Goal: Task Accomplishment & Management: Manage account settings

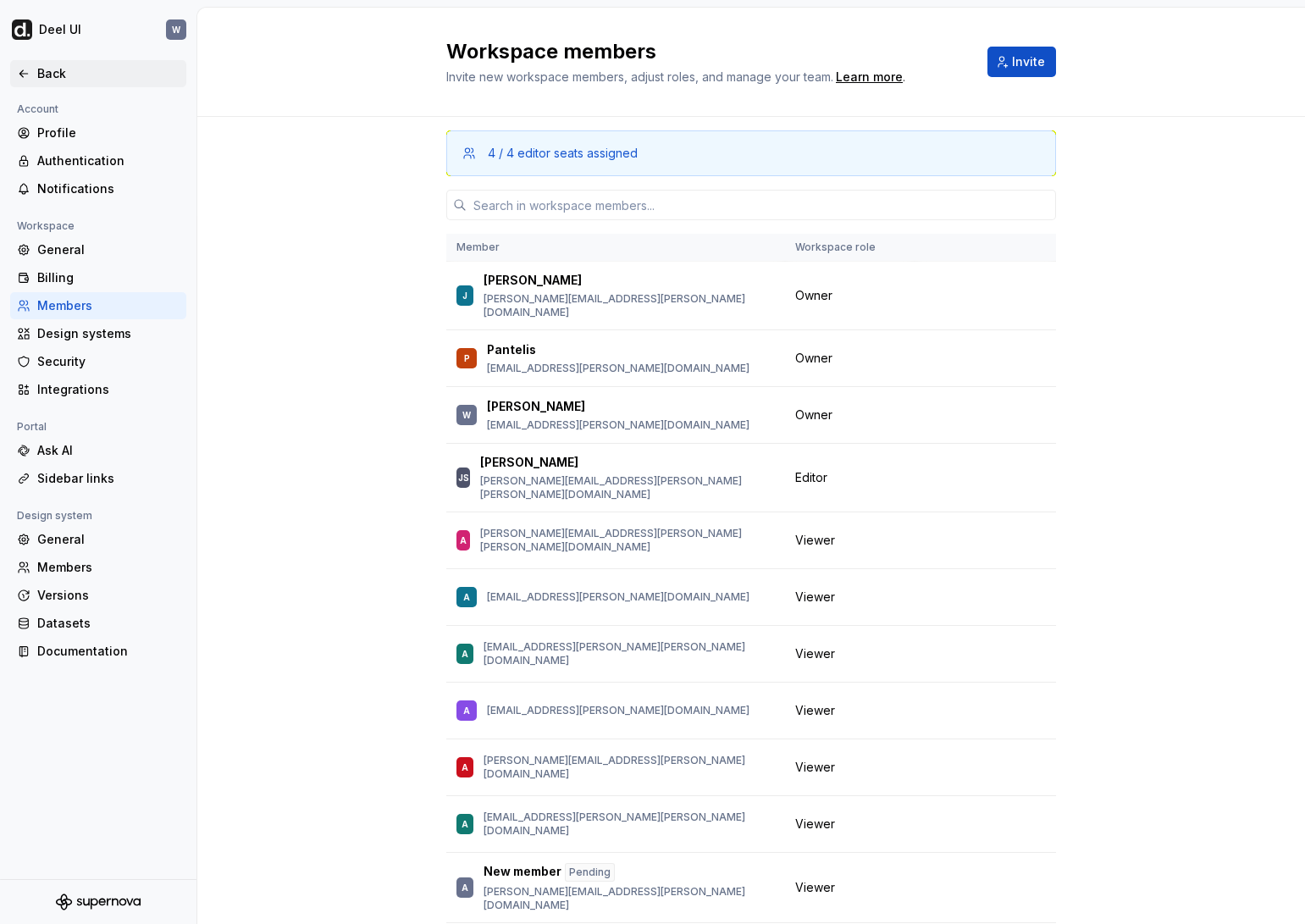
click at [86, 74] on div "Back" at bounding box center [108, 73] width 142 height 17
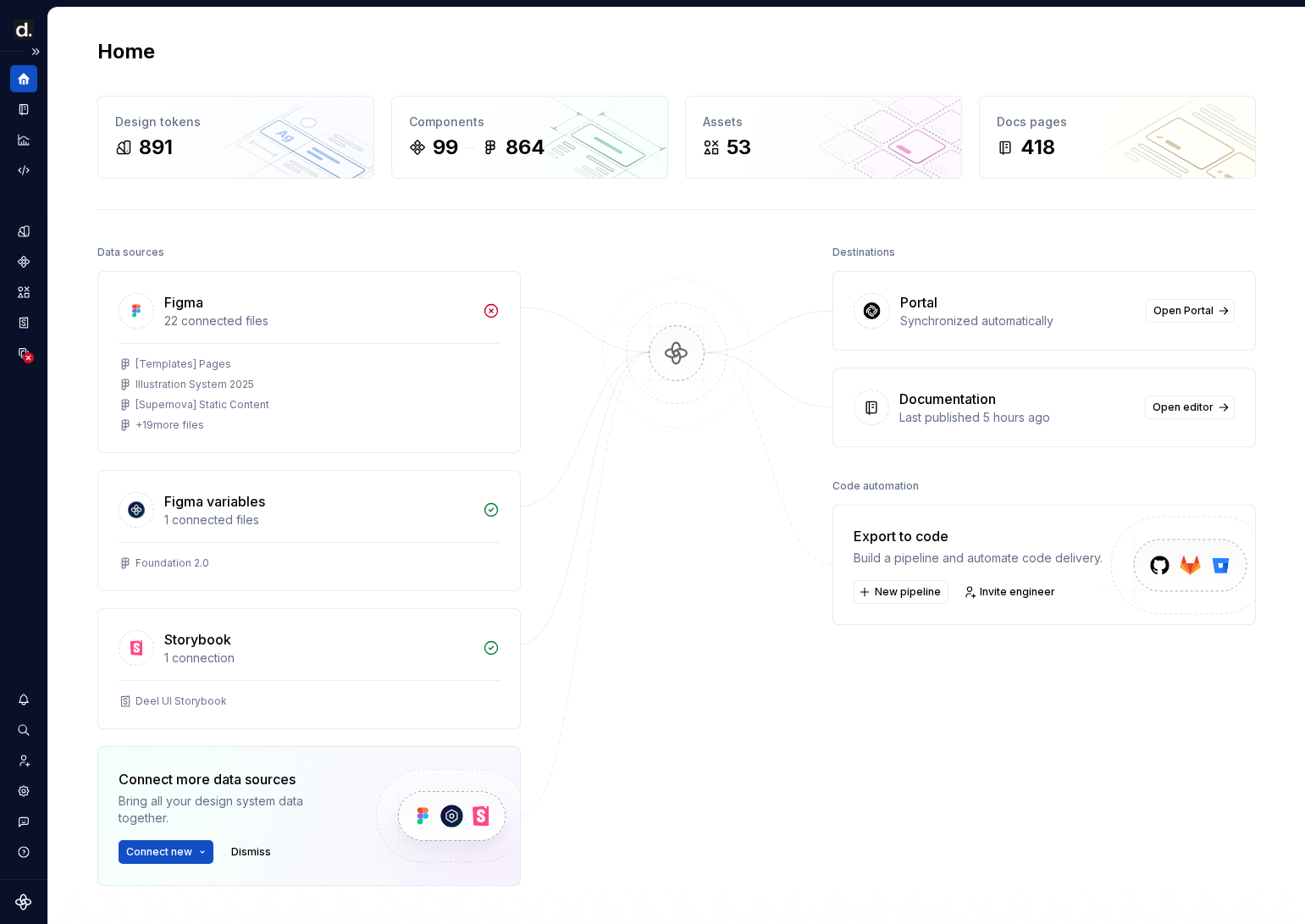
click at [37, 74] on div "Design system data" at bounding box center [24, 465] width 47 height 827
click at [43, 52] on button "Expand sidebar" at bounding box center [35, 52] width 24 height 24
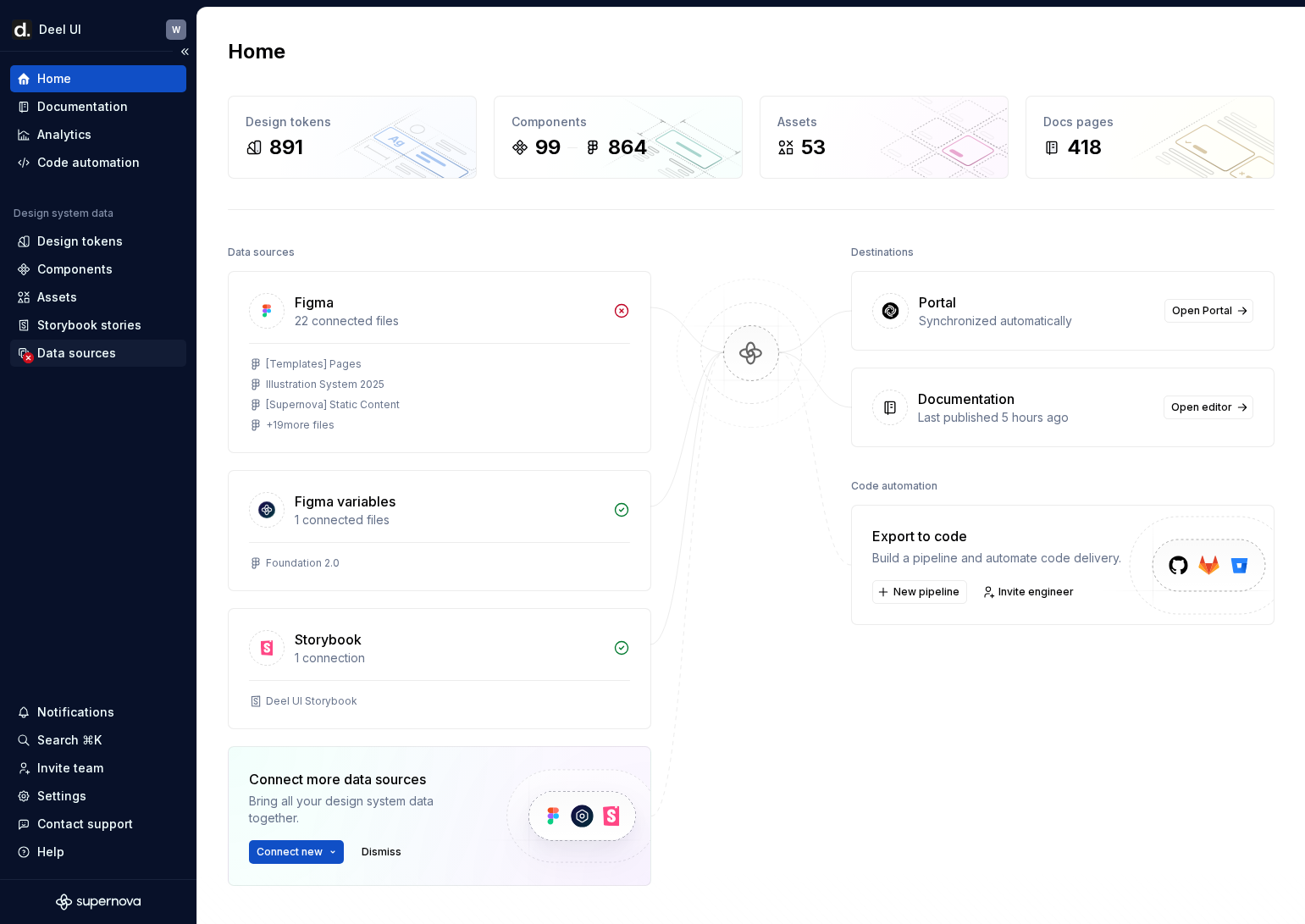
click at [106, 347] on div "Data sources" at bounding box center [76, 353] width 78 height 17
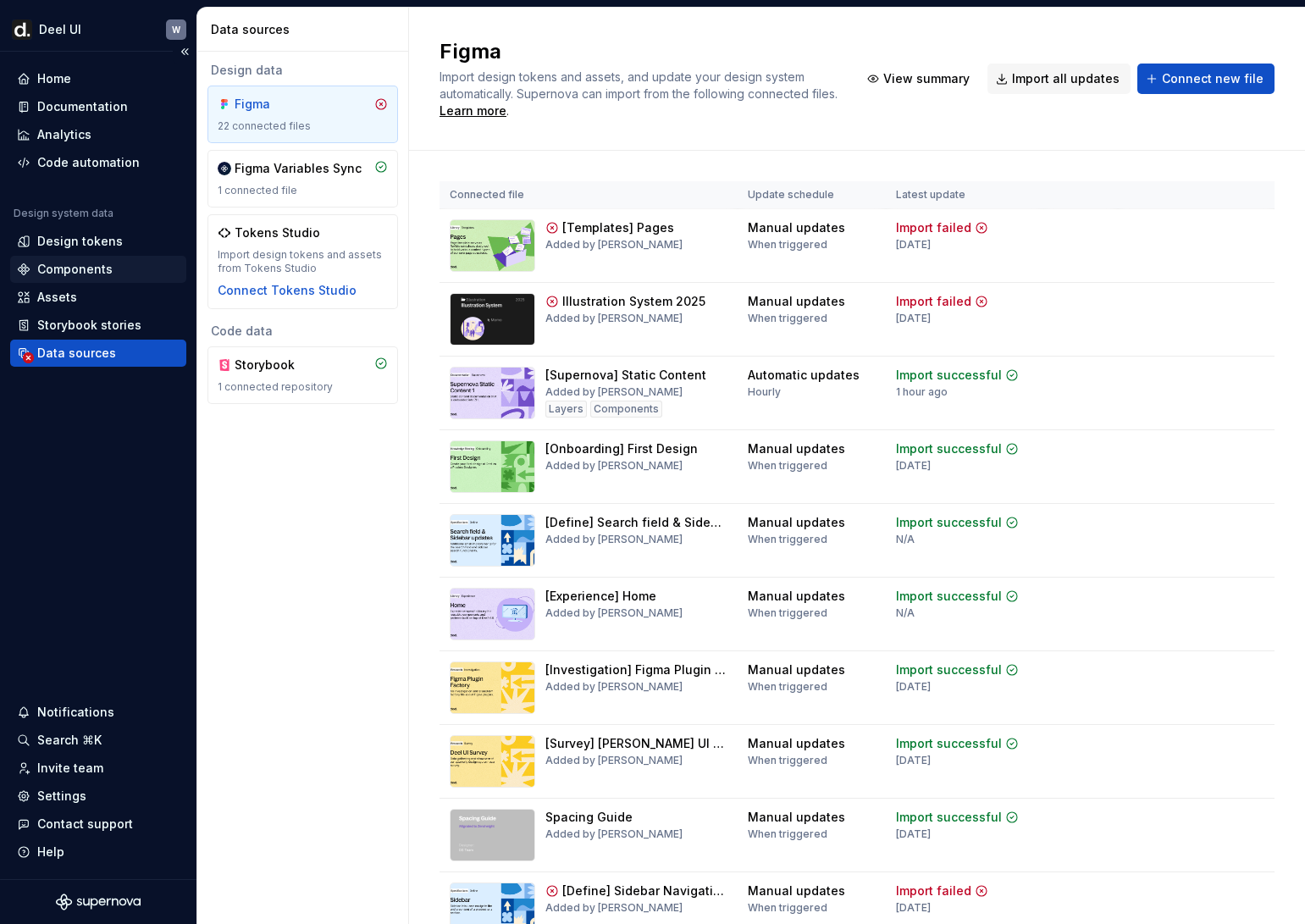
click at [111, 269] on div "Components" at bounding box center [98, 268] width 163 height 17
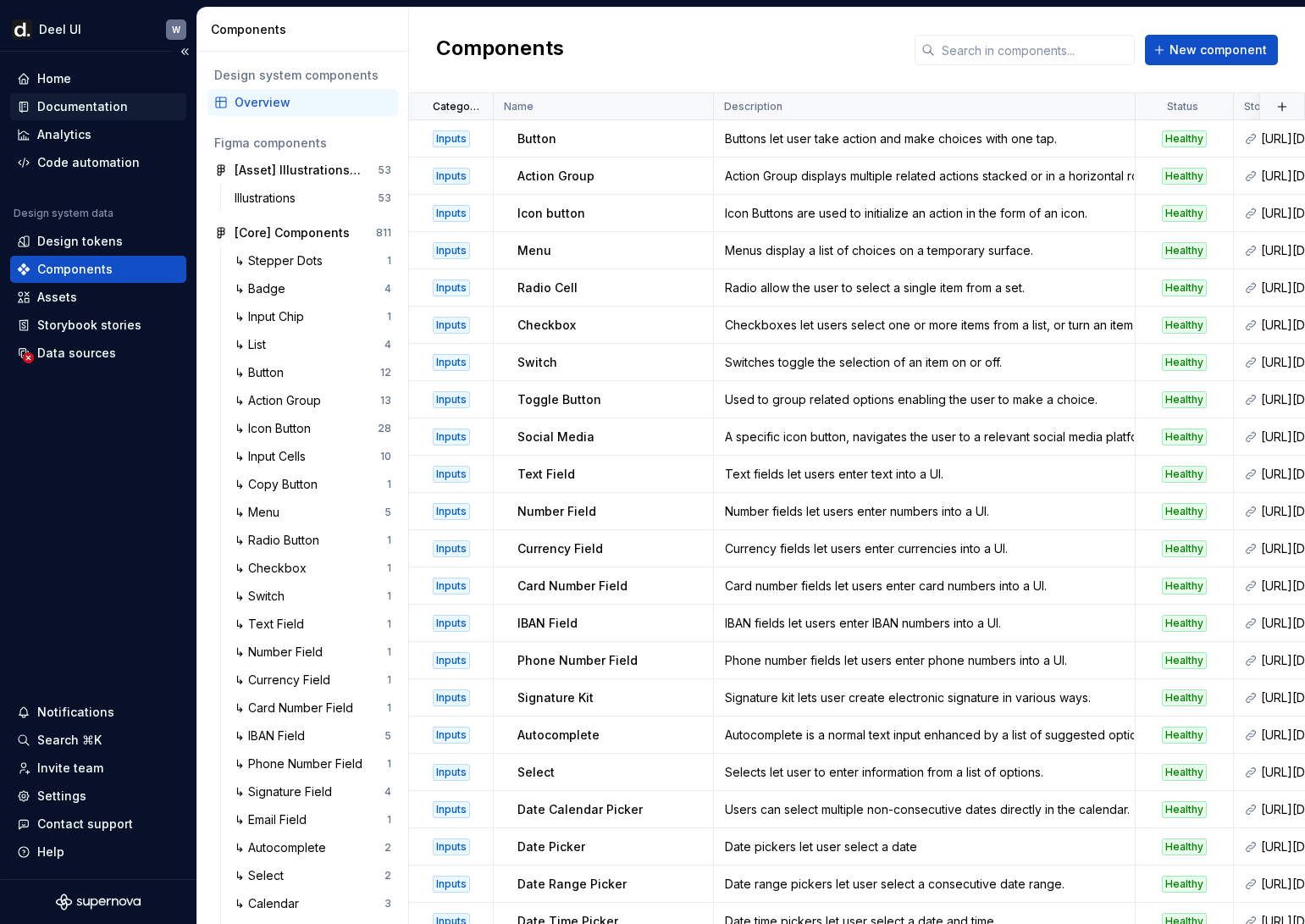
click at [114, 110] on div "Documentation" at bounding box center [82, 106] width 90 height 17
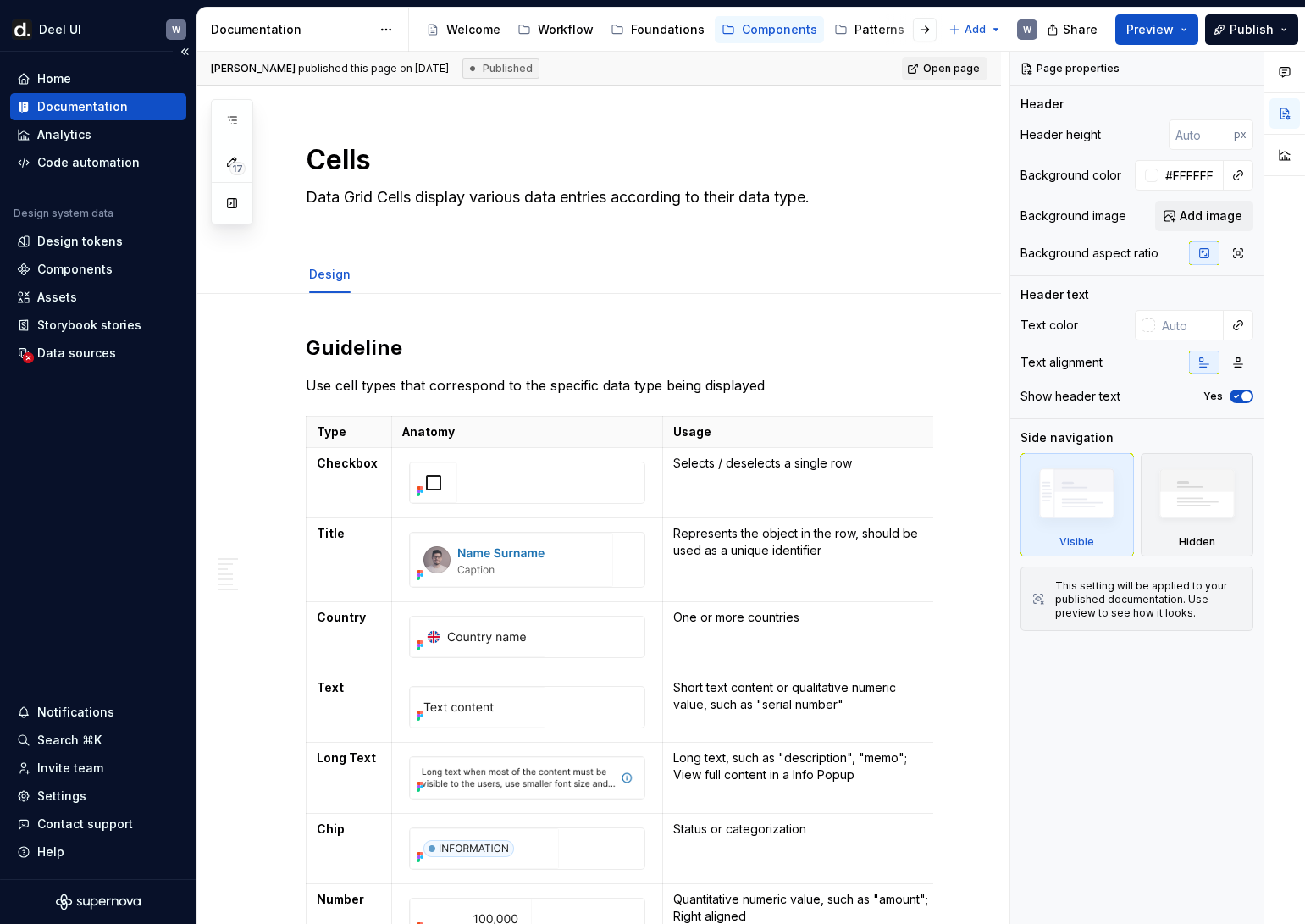
type textarea "*"
click at [93, 89] on div "Home" at bounding box center [98, 79] width 176 height 27
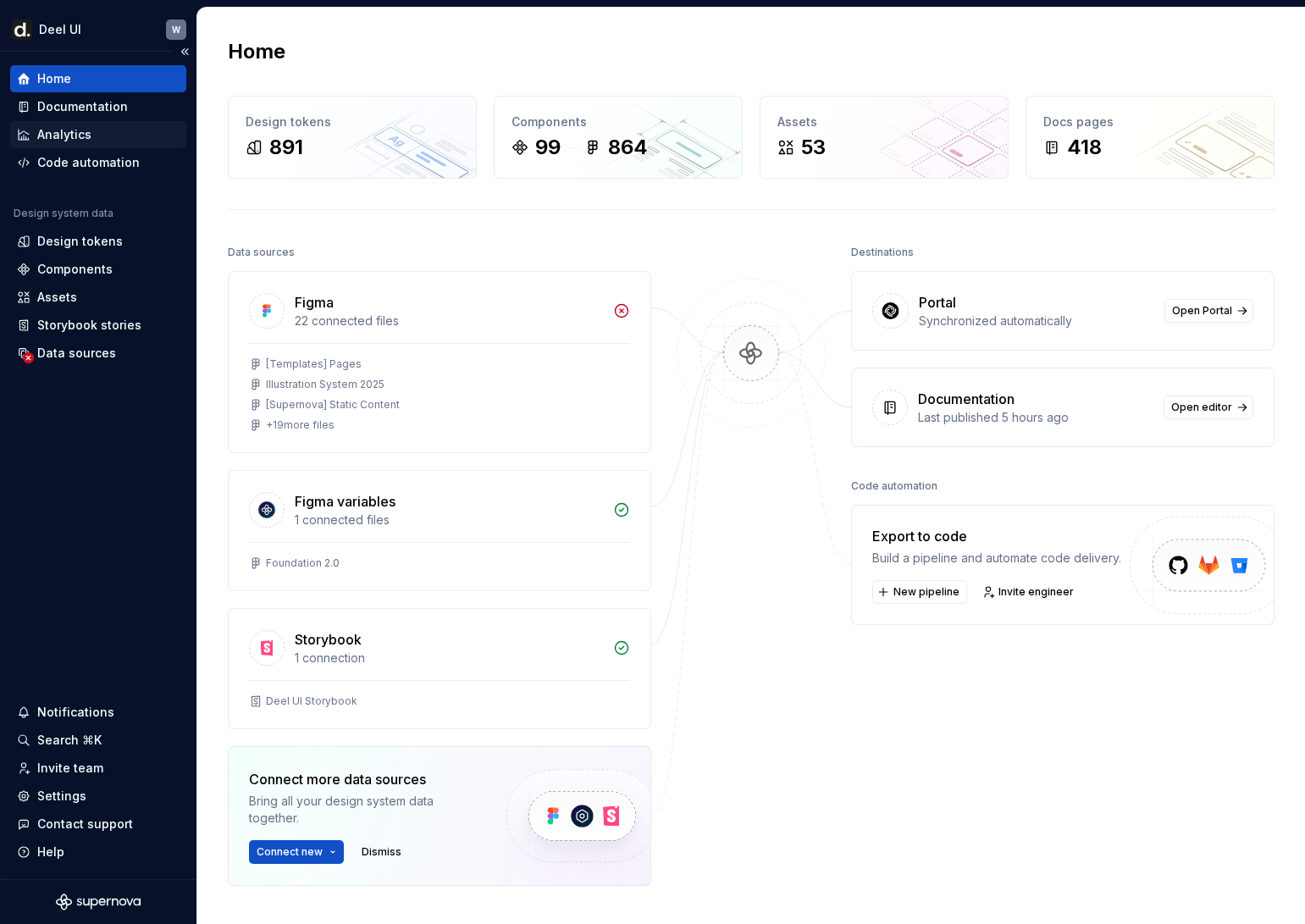
click at [92, 130] on div "Analytics" at bounding box center [98, 134] width 163 height 17
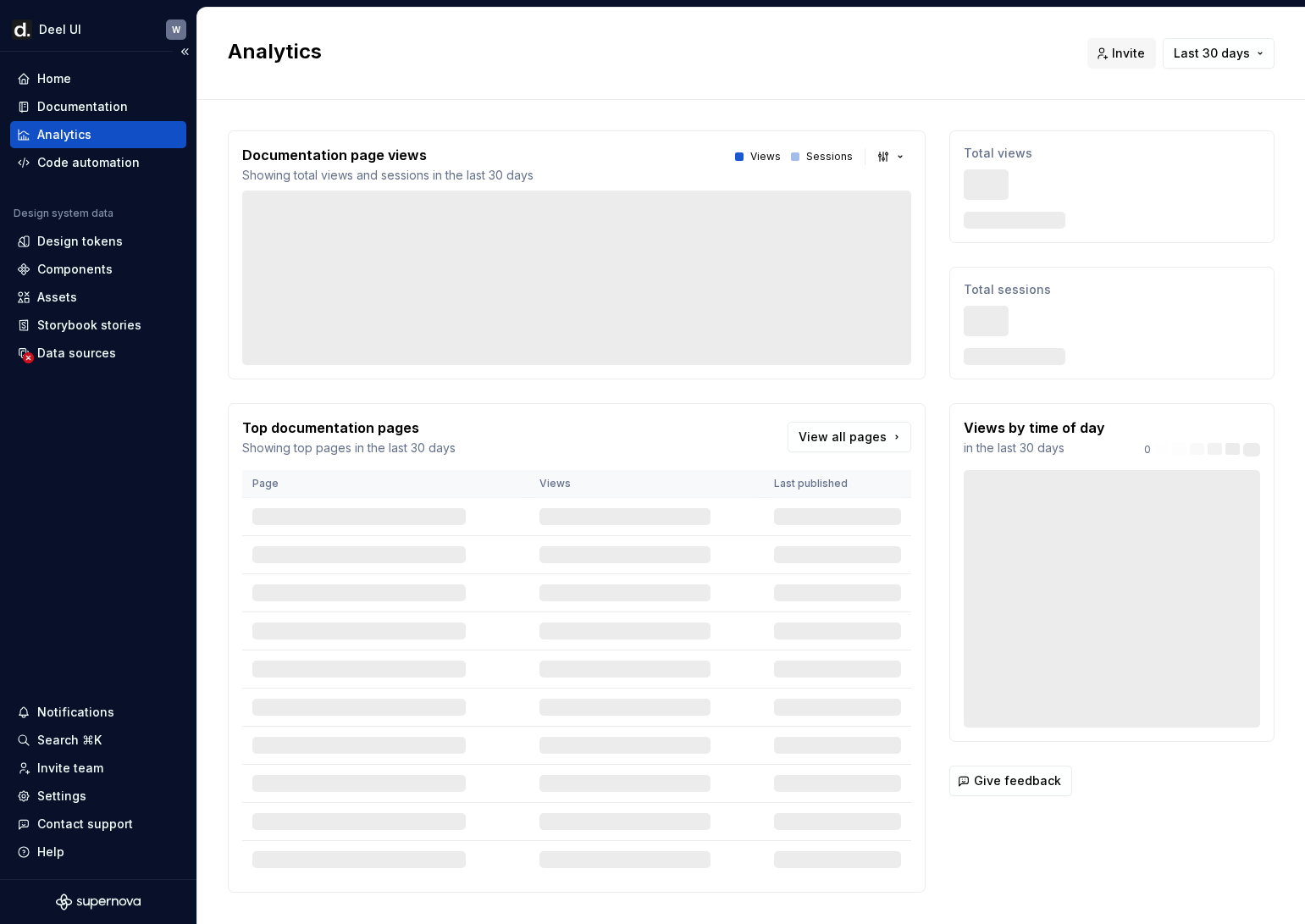
click at [86, 62] on div "Home Documentation Analytics Code automation Design system data Design tokens C…" at bounding box center [98, 465] width 197 height 827
click at [84, 77] on div "Home" at bounding box center [98, 78] width 163 height 17
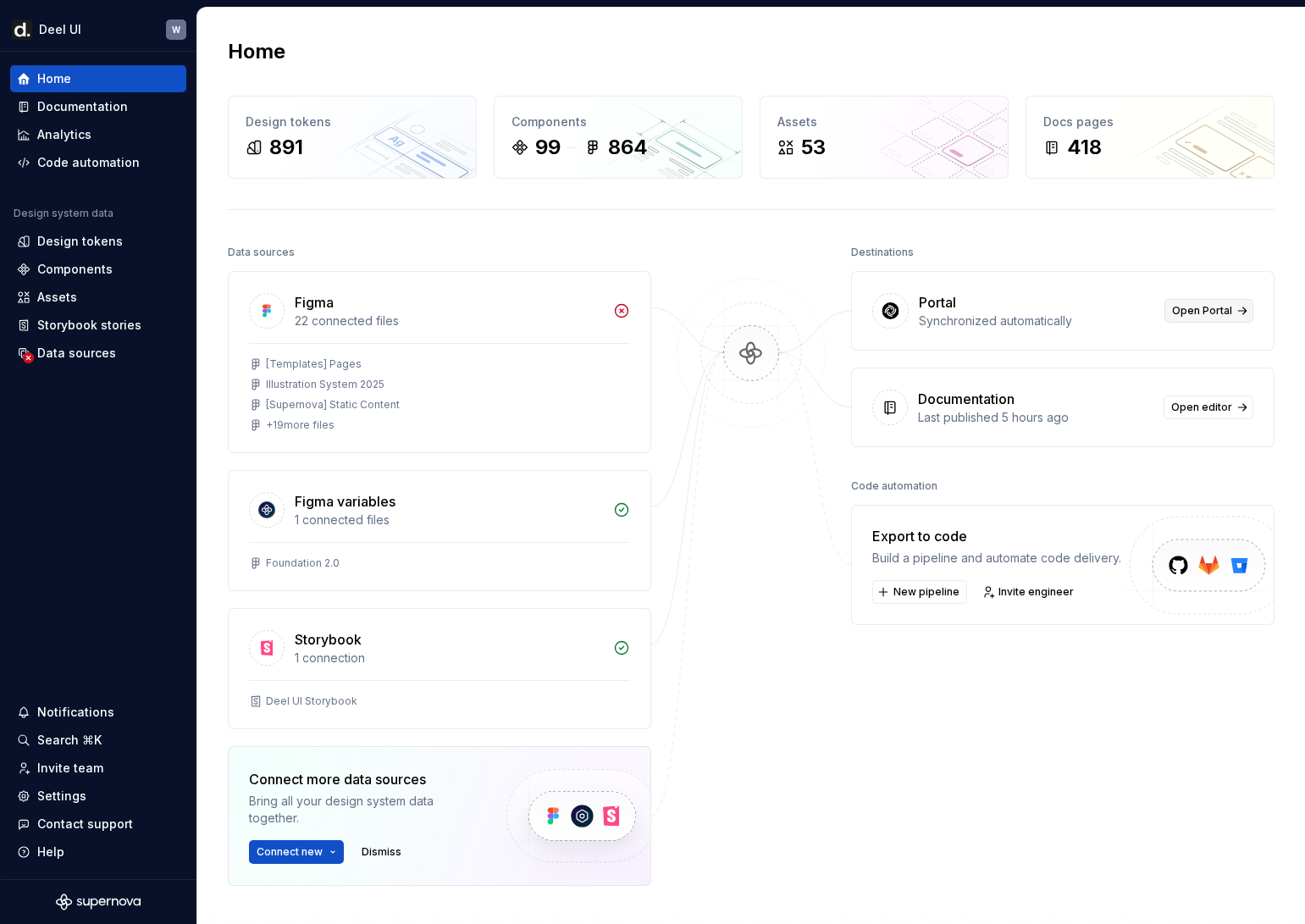
click at [1205, 314] on span "Open Portal" at bounding box center [1201, 311] width 60 height 14
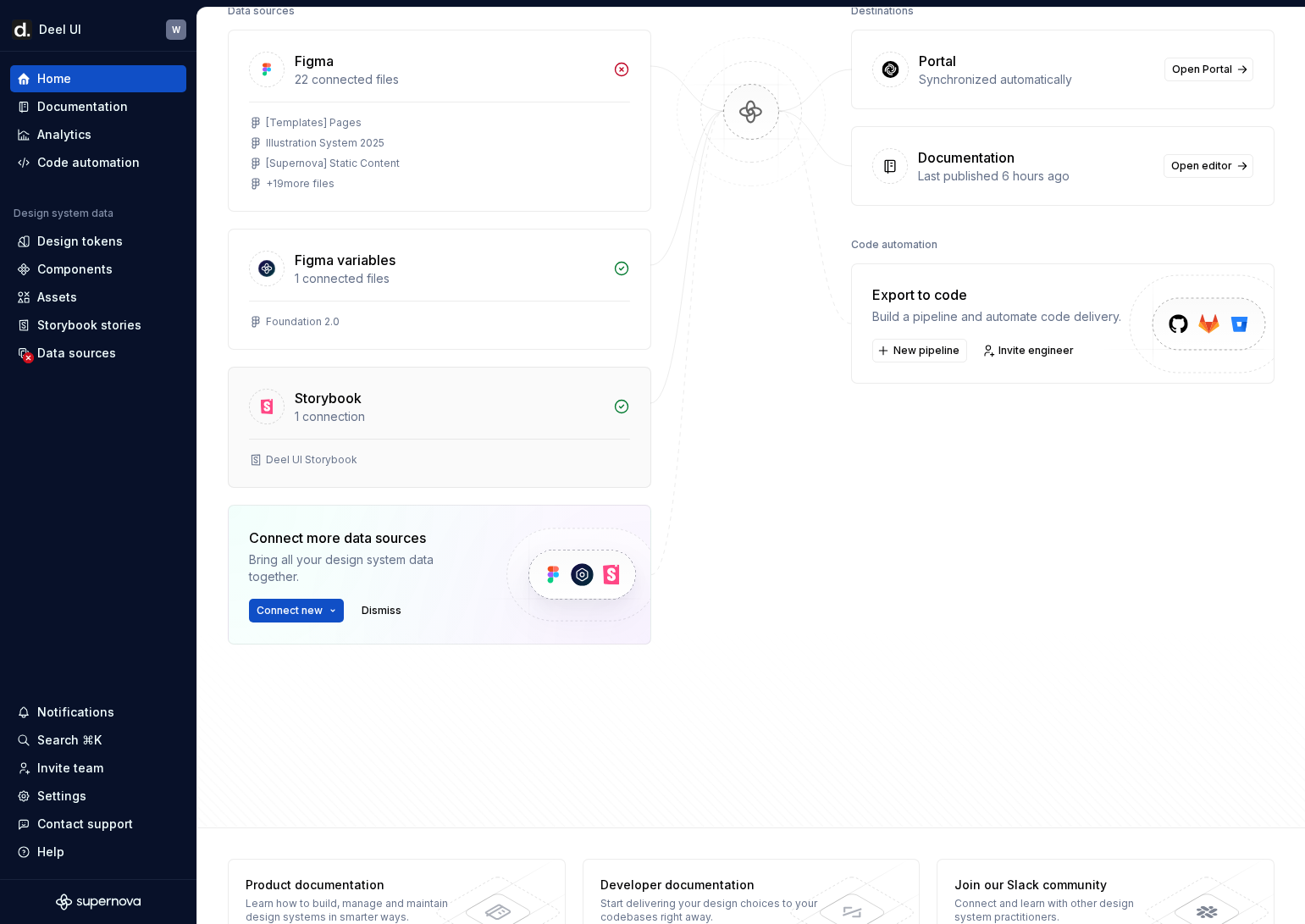
scroll to position [290, 0]
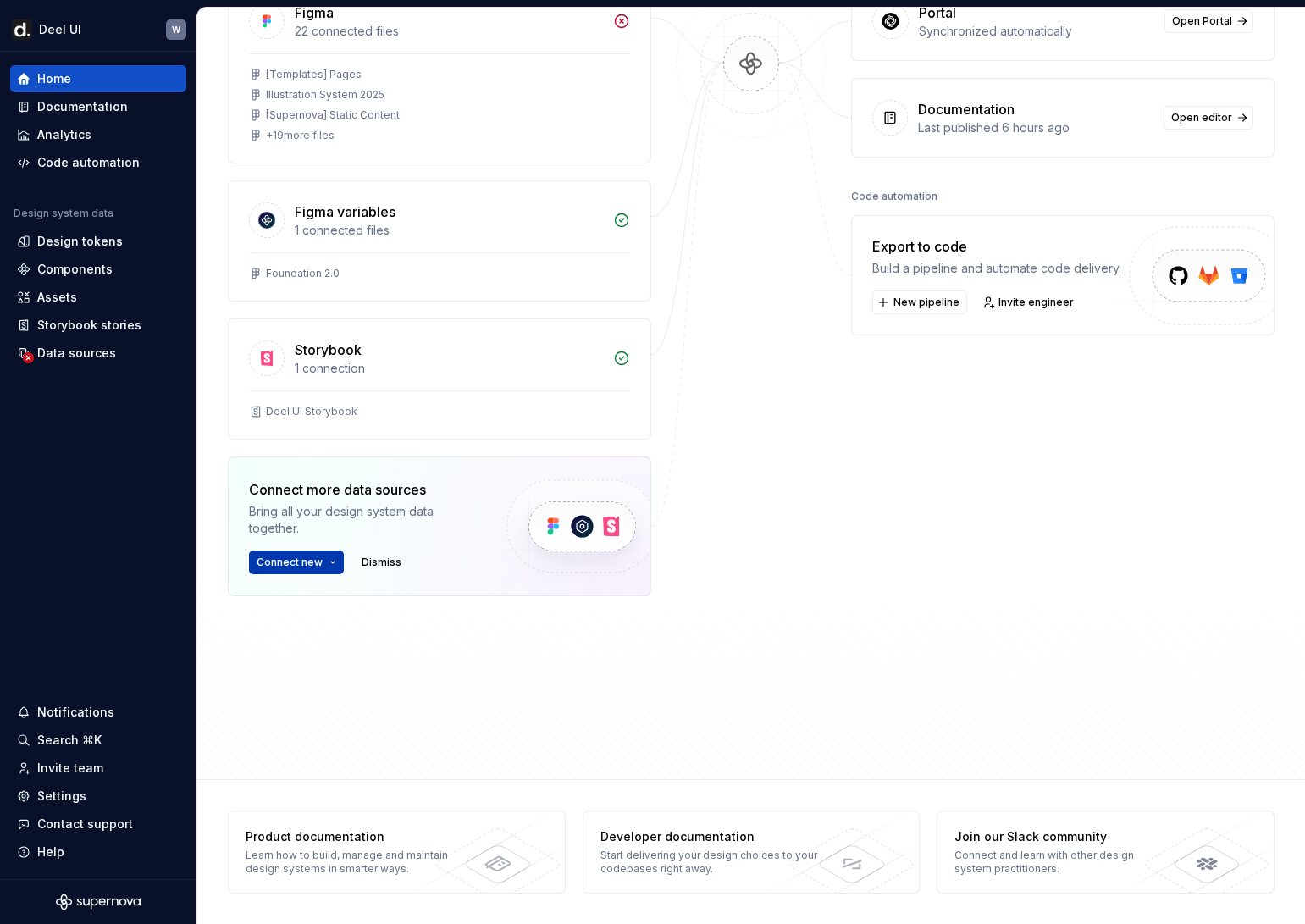
click at [305, 548] on div "Connect more data sources Bring all your design system data together. Connect n…" at bounding box center [362, 526] width 228 height 95
click at [309, 559] on span "Connect new" at bounding box center [289, 562] width 66 height 14
click at [569, 544] on img at bounding box center [581, 526] width 208 height 138
click at [328, 553] on button "Connect new" at bounding box center [296, 562] width 95 height 24
click at [328, 554] on button "Connect new" at bounding box center [296, 562] width 95 height 24
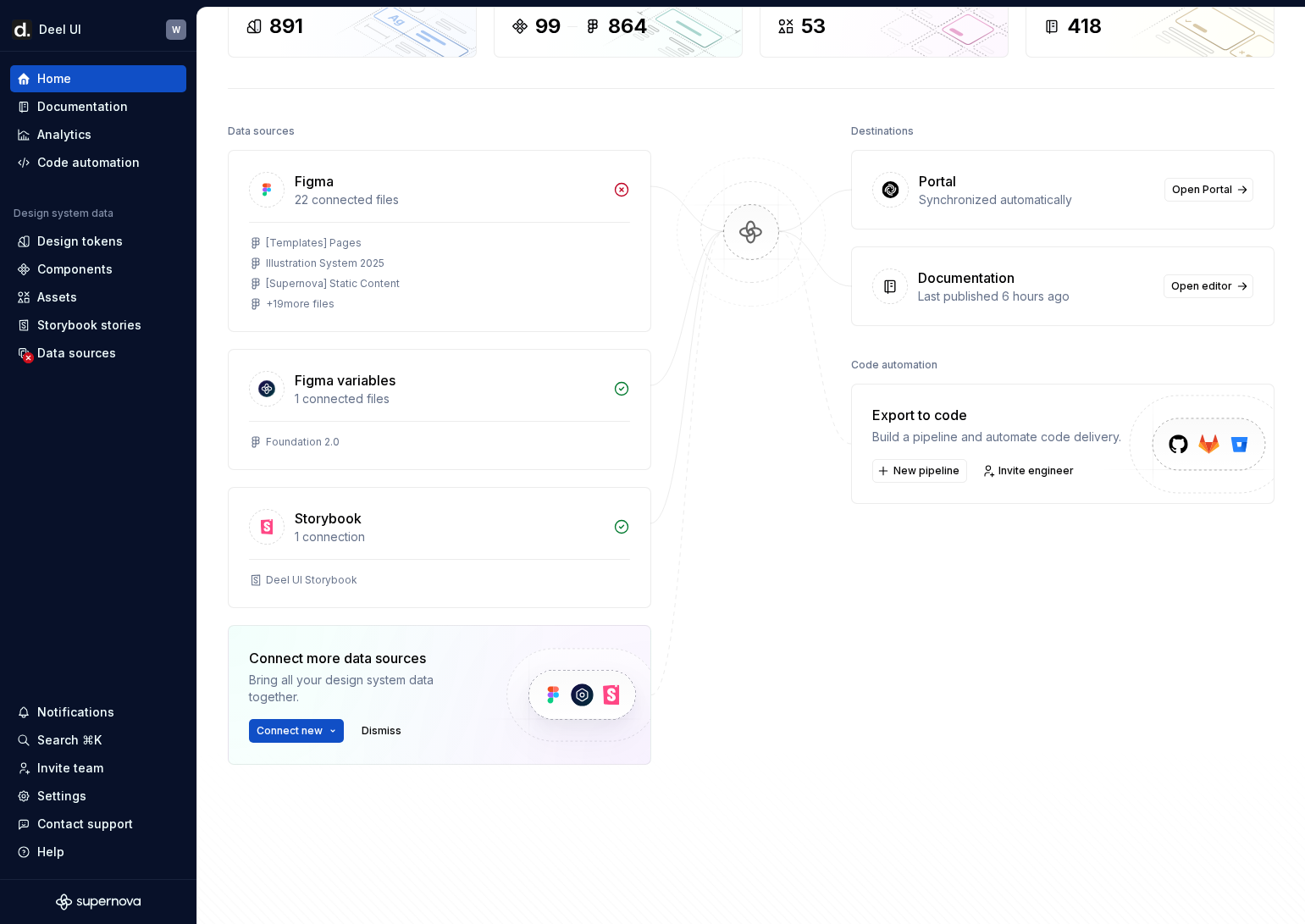
scroll to position [0, 0]
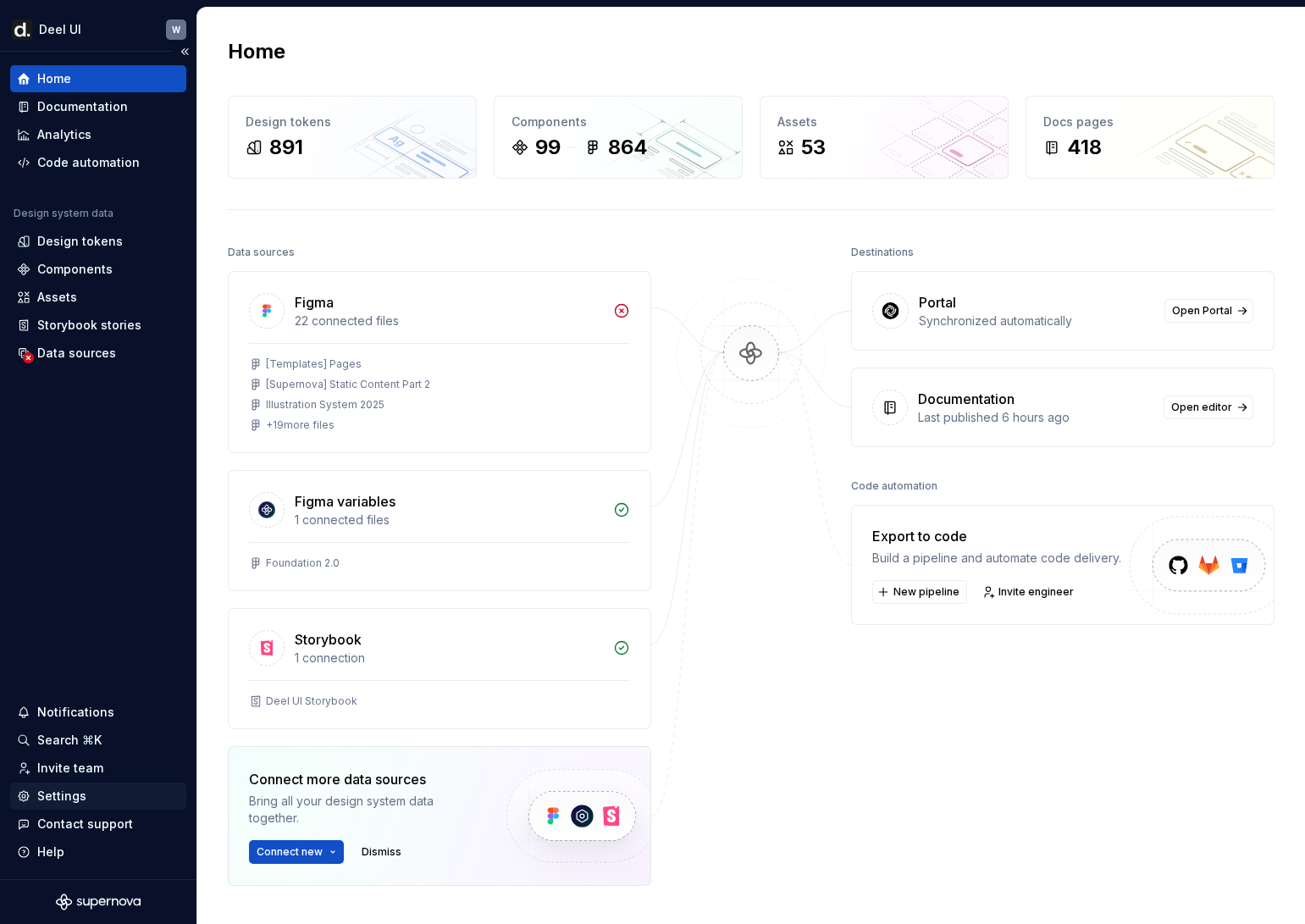
click at [82, 802] on div "Settings" at bounding box center [62, 796] width 49 height 17
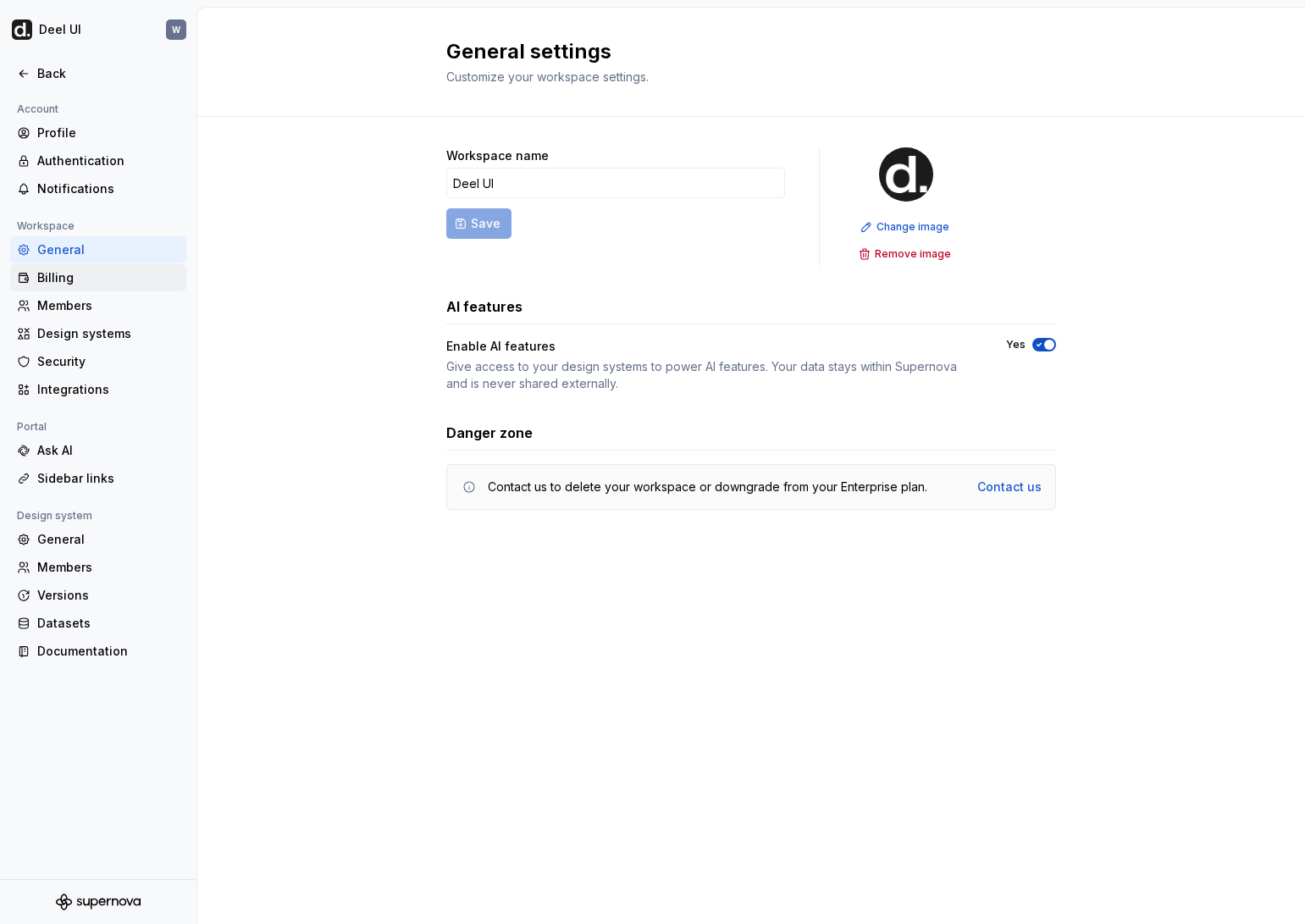
click at [100, 278] on div "Billing" at bounding box center [108, 277] width 142 height 17
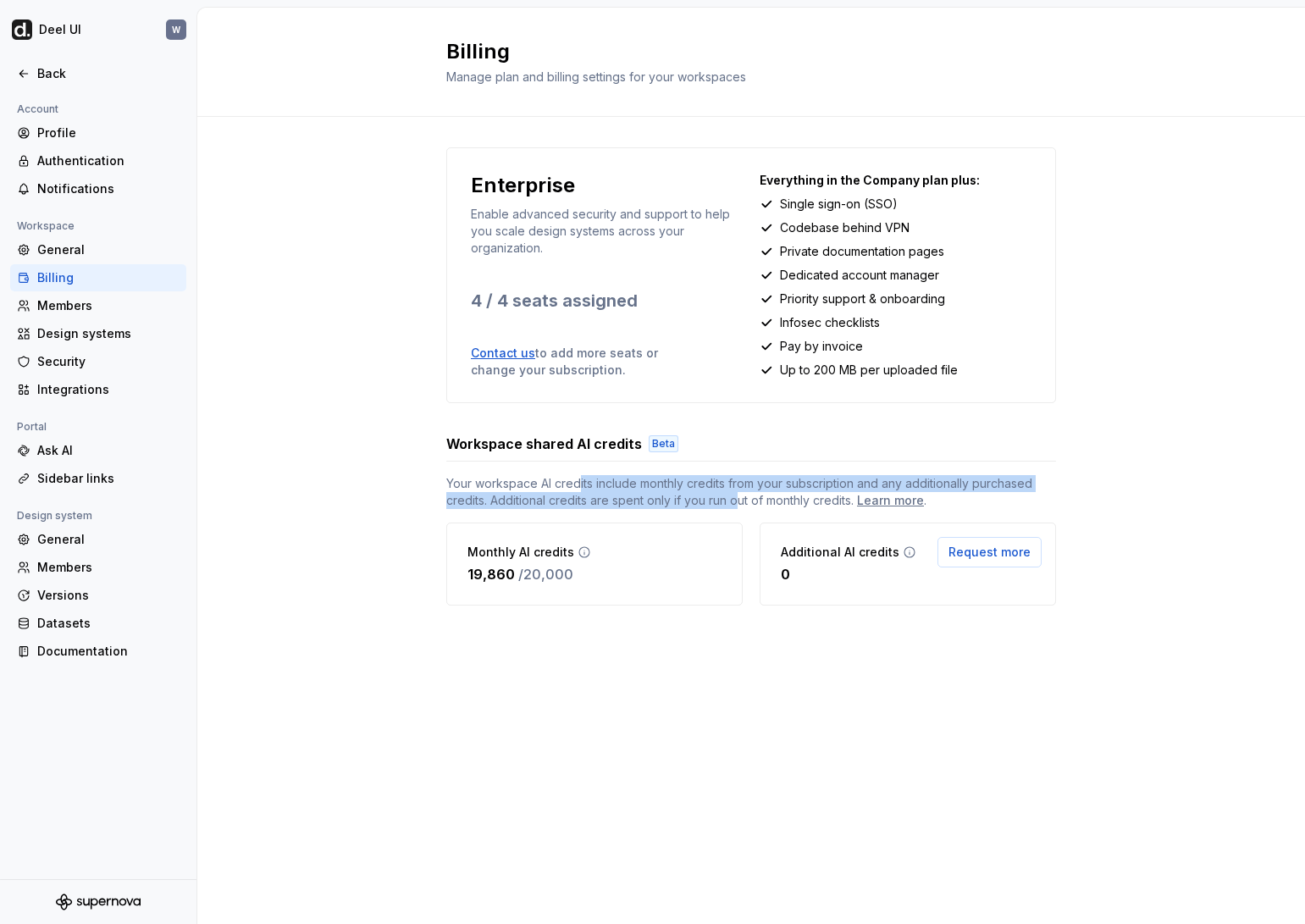
drag, startPoint x: 577, startPoint y: 489, endPoint x: 740, endPoint y: 497, distance: 163.2
click at [740, 497] on span "Your workspace AI credits include monthly credits from your subscription and an…" at bounding box center [750, 492] width 609 height 34
drag, startPoint x: 703, startPoint y: 481, endPoint x: 704, endPoint y: 500, distance: 19.0
click at [704, 500] on span "Your workspace AI credits include monthly credits from your subscription and an…" at bounding box center [750, 492] width 609 height 34
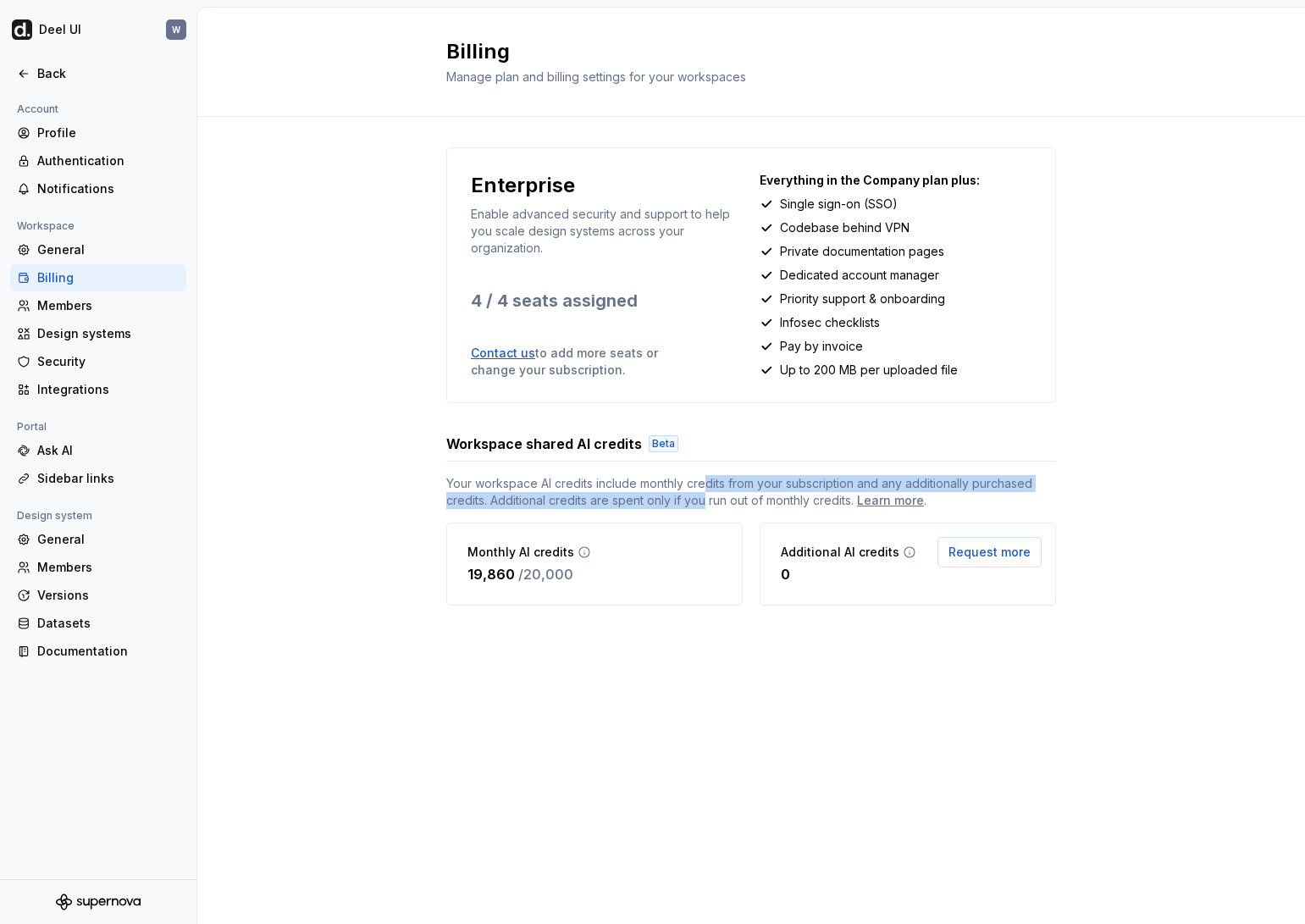
click at [704, 500] on span "Your workspace AI credits include monthly credits from your subscription and an…" at bounding box center [750, 492] width 609 height 34
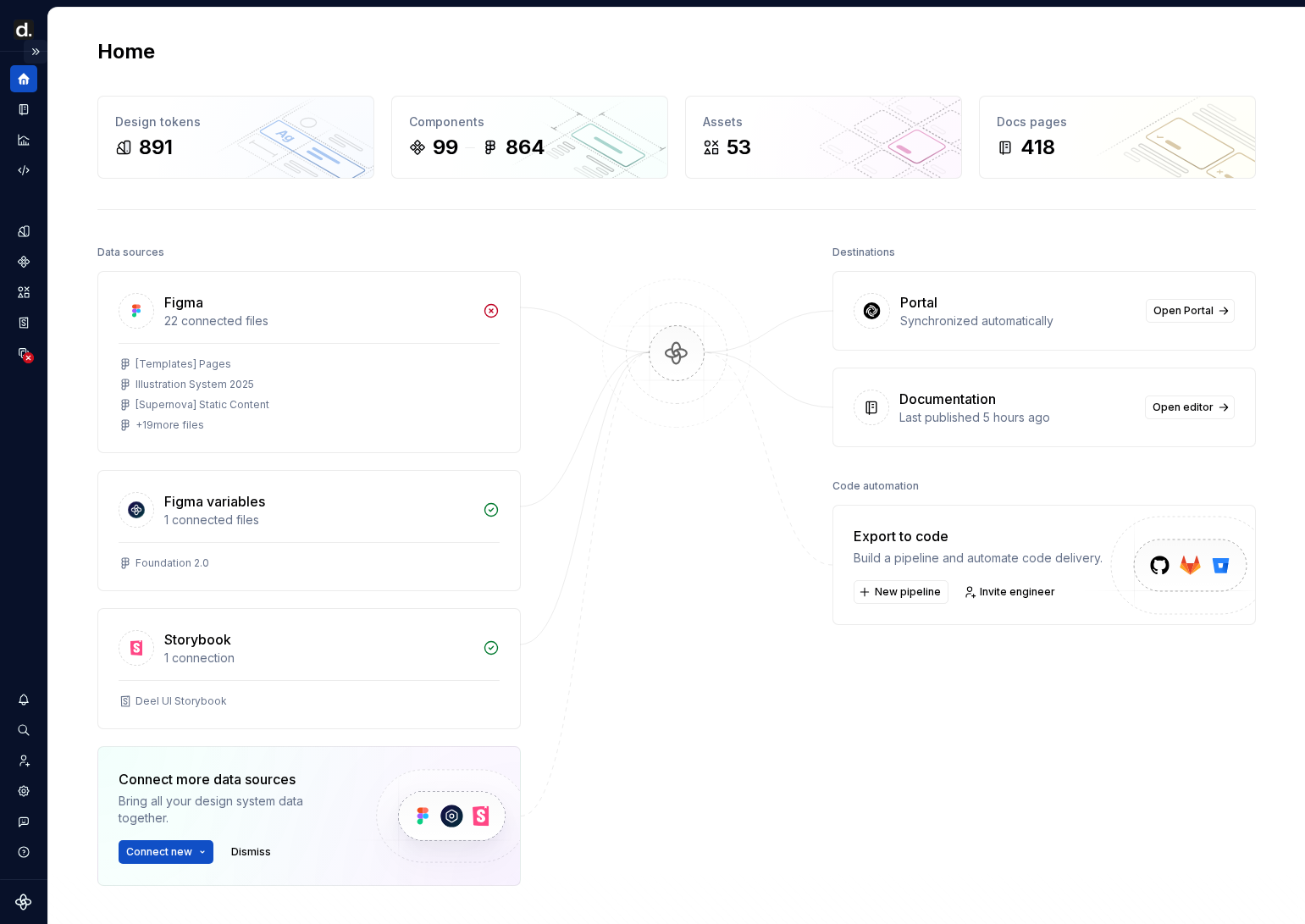
click at [34, 50] on button "Expand sidebar" at bounding box center [35, 52] width 24 height 24
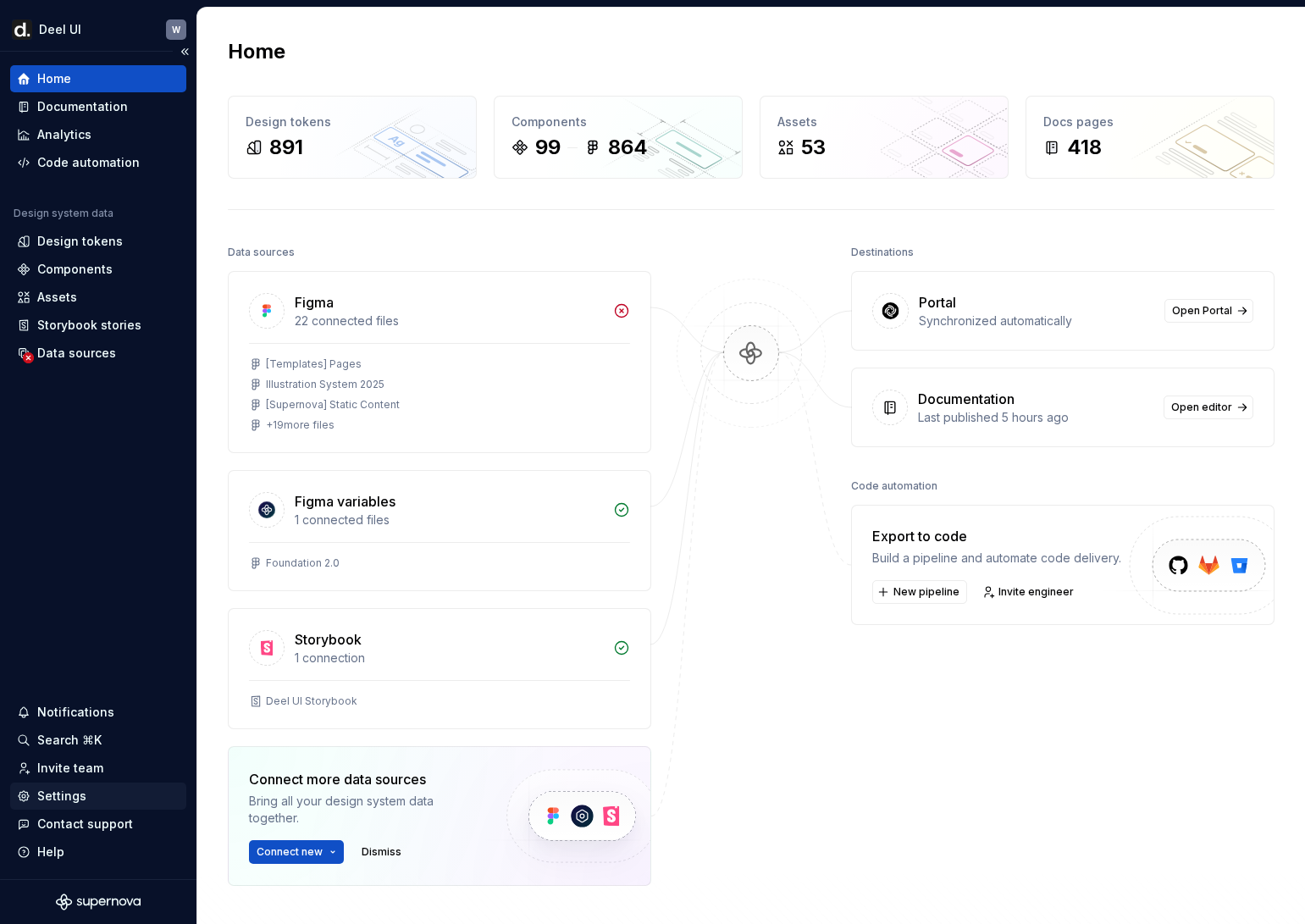
click at [70, 790] on div "Settings" at bounding box center [62, 796] width 49 height 17
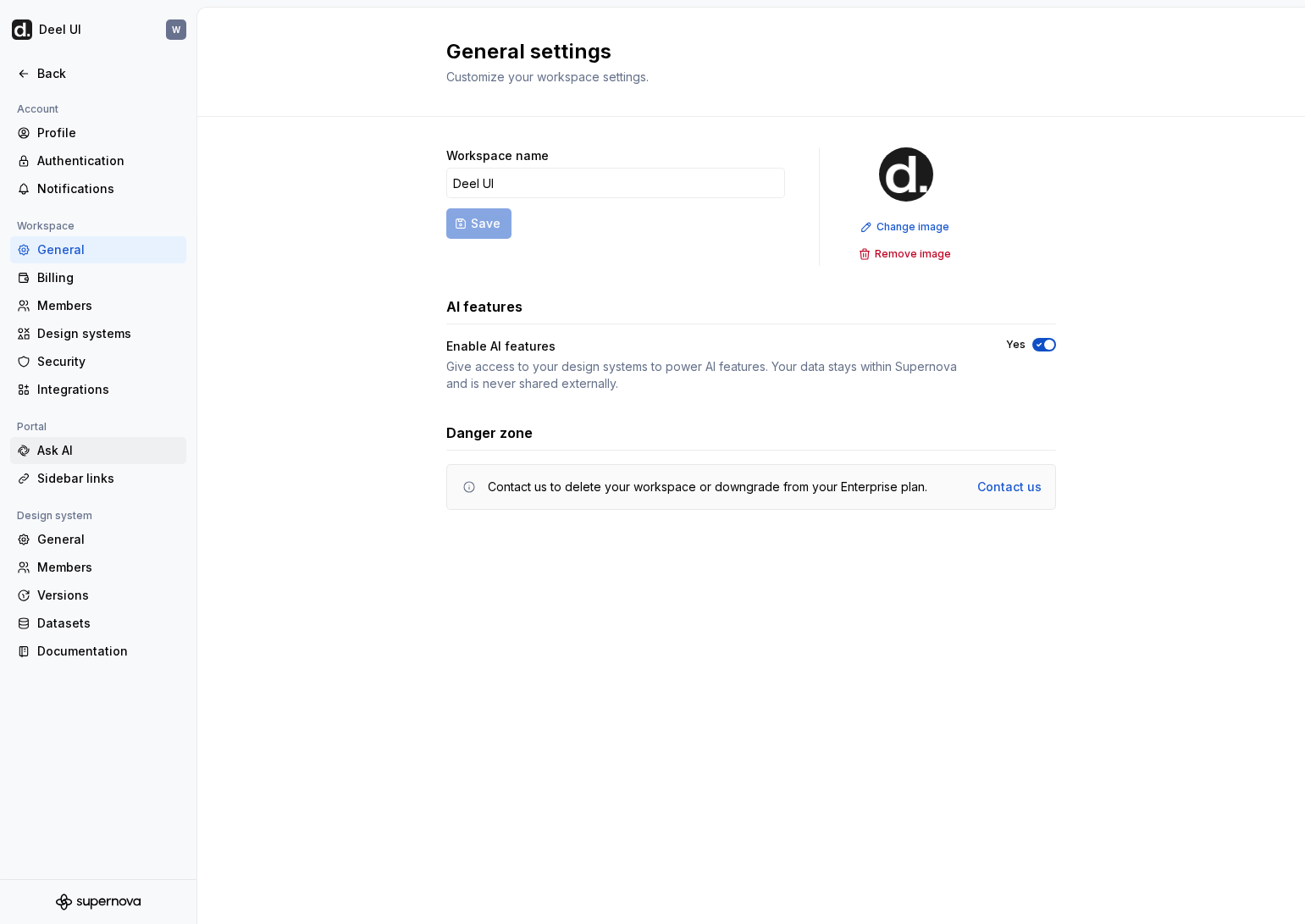
click at [125, 446] on div "Ask AI" at bounding box center [108, 450] width 142 height 17
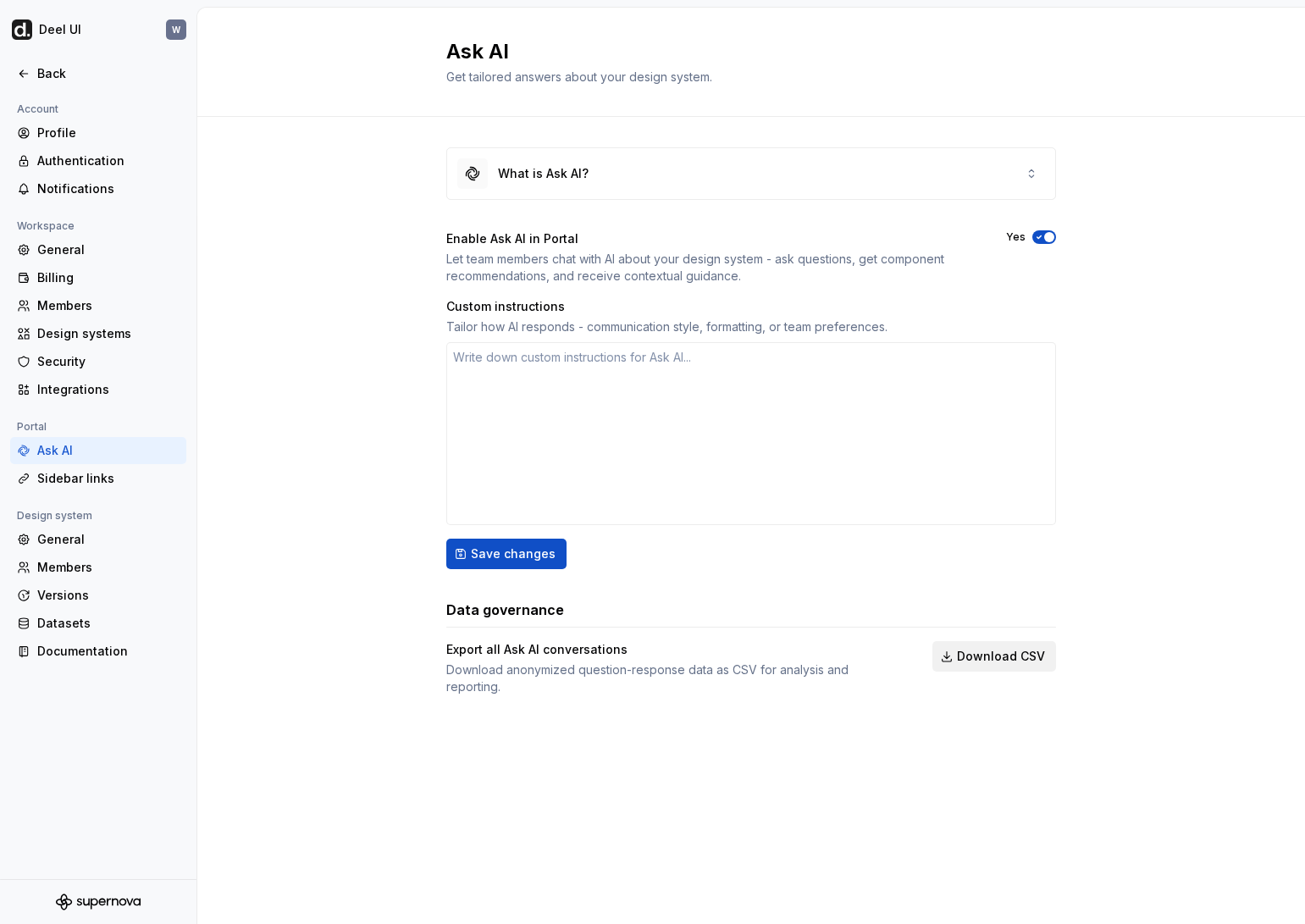
click at [994, 653] on span "Download CSV" at bounding box center [1001, 656] width 88 height 17
type textarea "*"
